Goal: Register for event/course

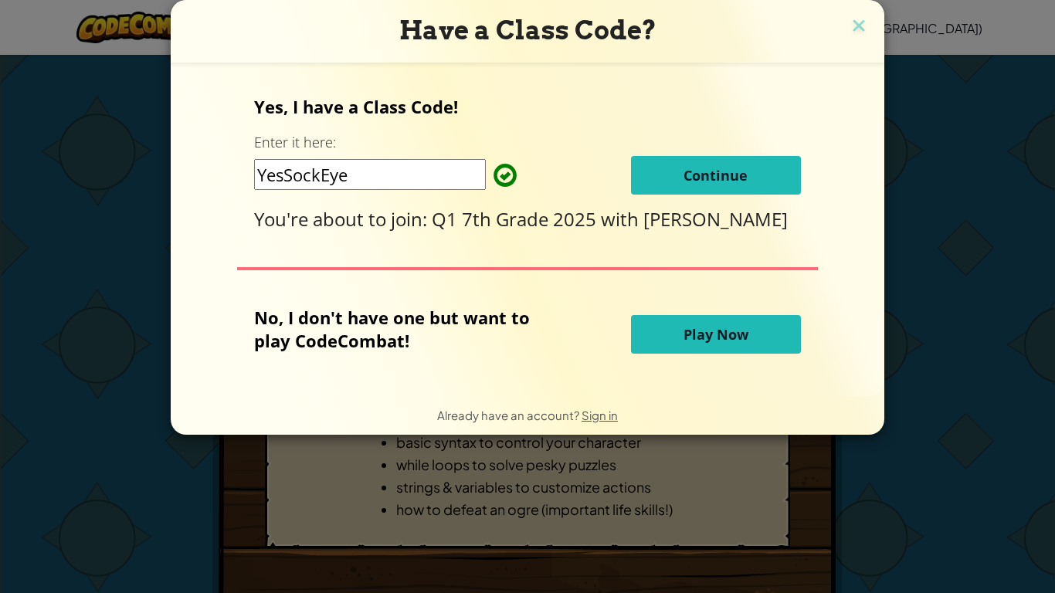
click at [691, 186] on button "Continue" at bounding box center [716, 175] width 170 height 39
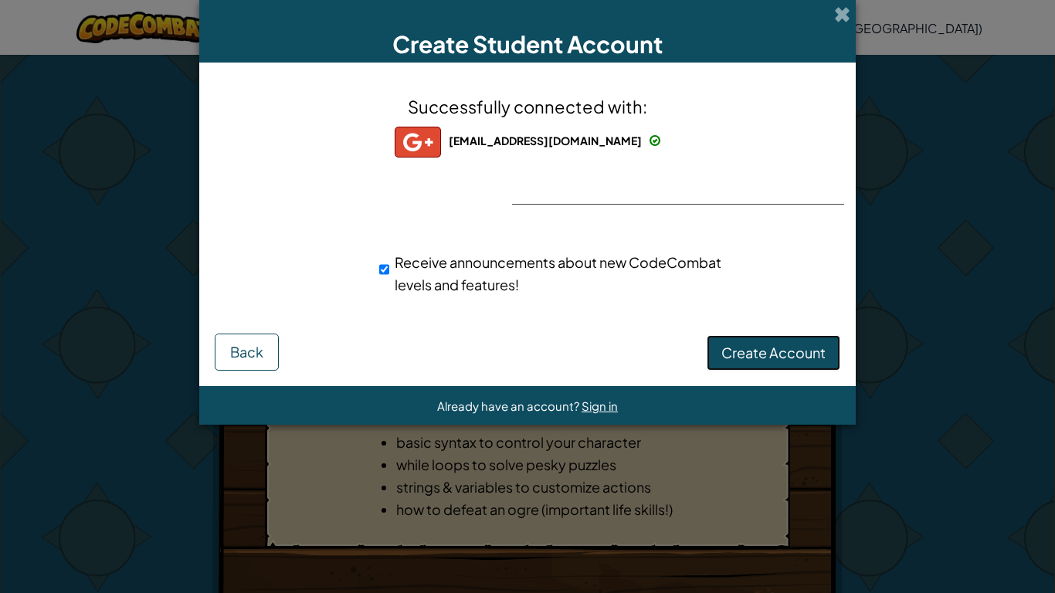
click at [749, 362] on button "Create Account" at bounding box center [774, 353] width 134 height 36
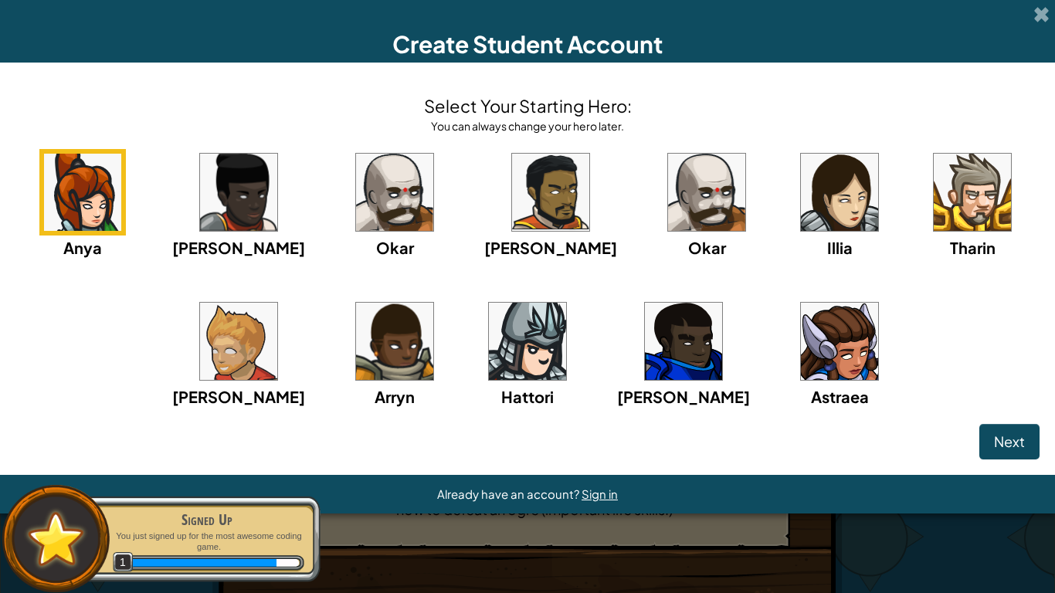
click at [109, 185] on img at bounding box center [82, 192] width 77 height 77
click at [1014, 443] on span "Next" at bounding box center [1009, 442] width 31 height 18
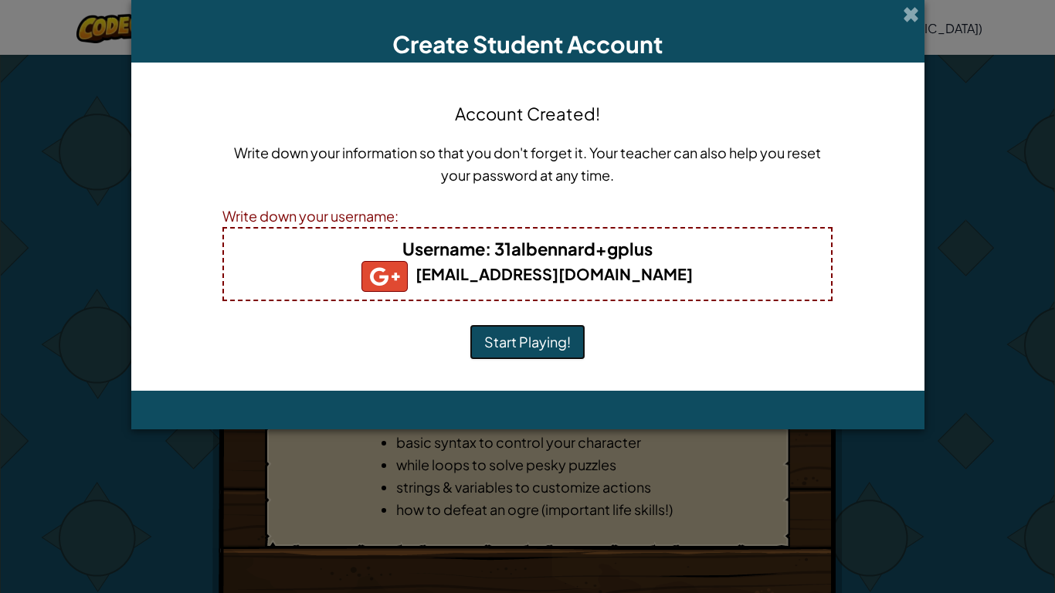
click at [523, 348] on button "Start Playing!" at bounding box center [528, 342] width 116 height 36
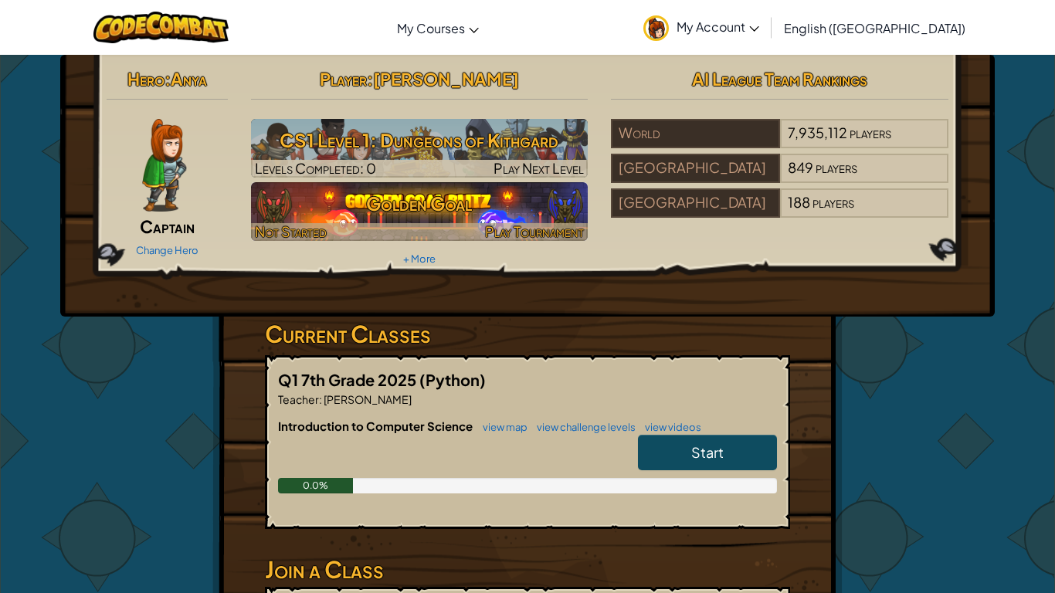
click at [541, 218] on h3 "Golden Goal" at bounding box center [420, 203] width 338 height 35
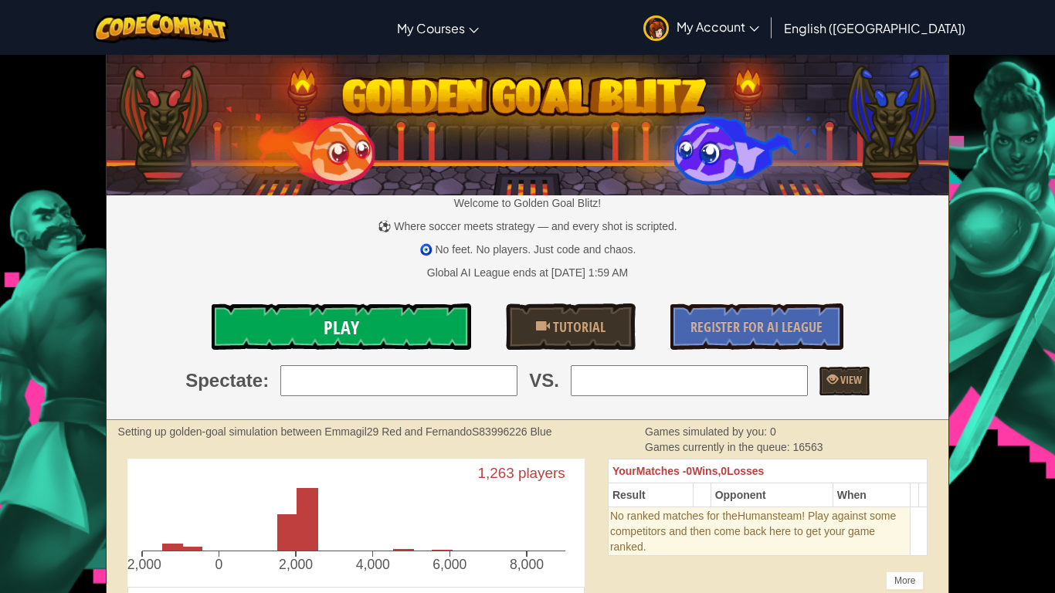
click at [384, 328] on link "Play" at bounding box center [342, 327] width 260 height 46
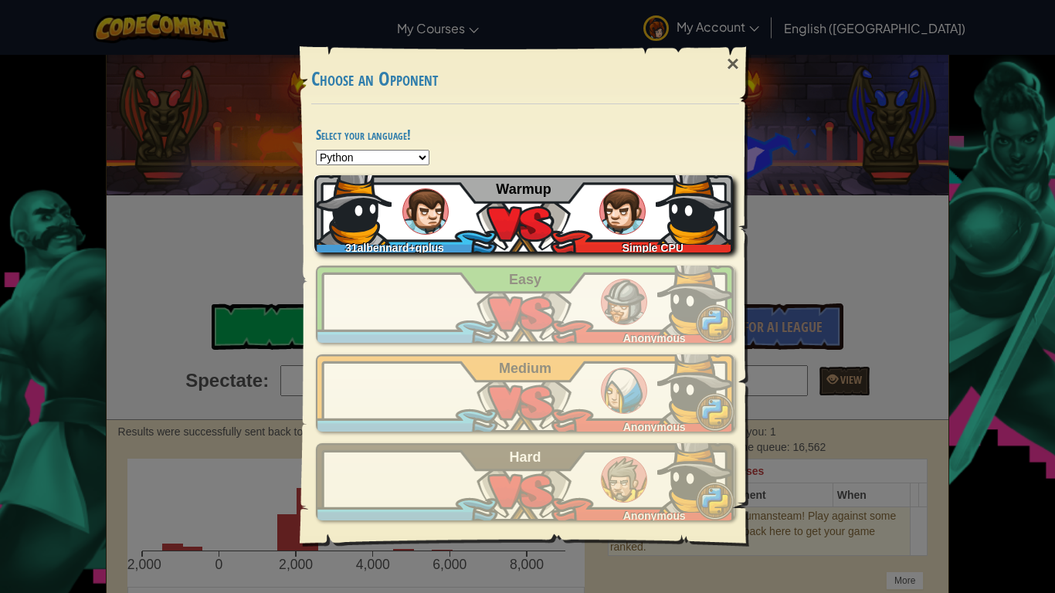
click at [603, 224] on img at bounding box center [622, 211] width 46 height 46
